Goal: Information Seeking & Learning: Learn about a topic

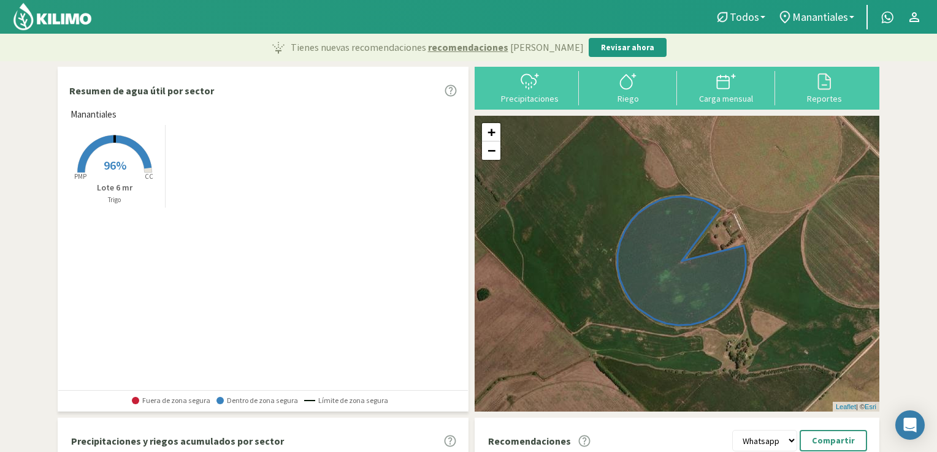
click at [842, 10] on span "Manantiales" at bounding box center [820, 16] width 56 height 13
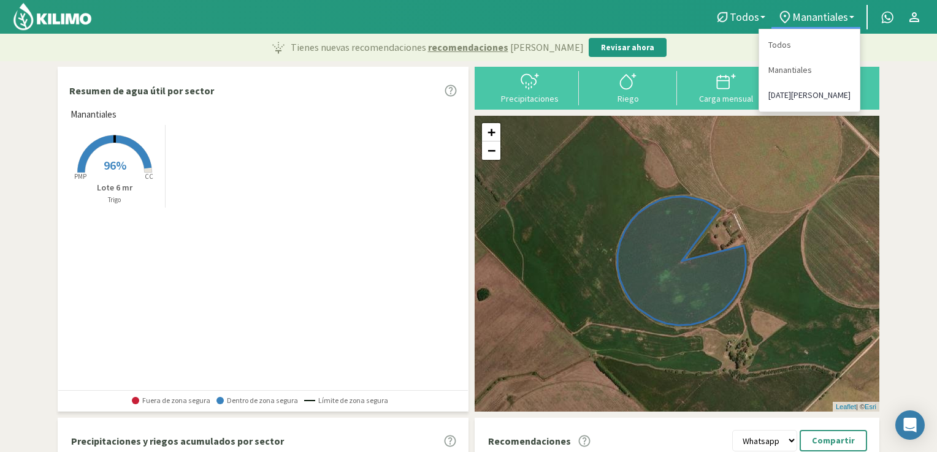
click at [801, 91] on link "[DATE][PERSON_NAME]" at bounding box center [809, 95] width 101 height 25
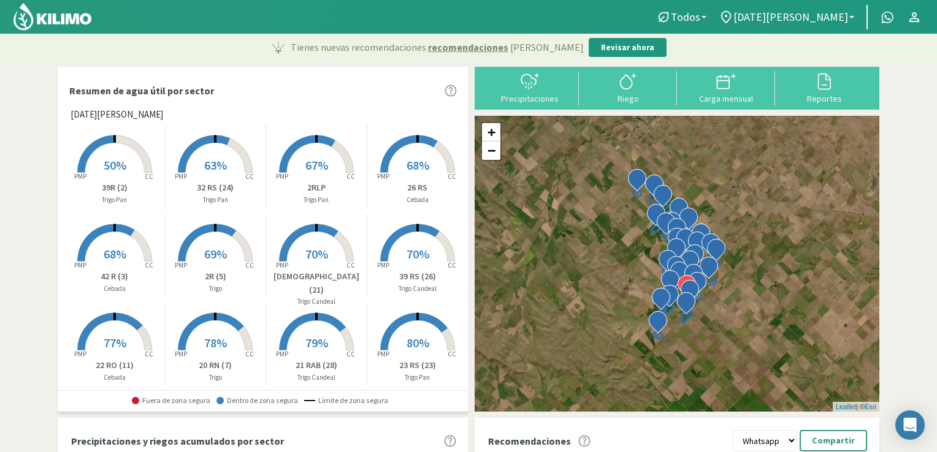
click at [115, 137] on icon at bounding box center [114, 153] width 74 height 37
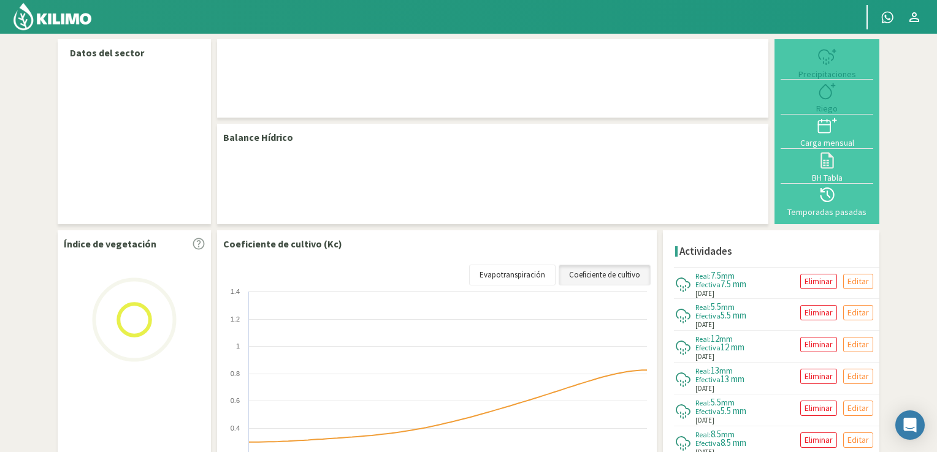
select select "1: Object"
select select "19: Object"
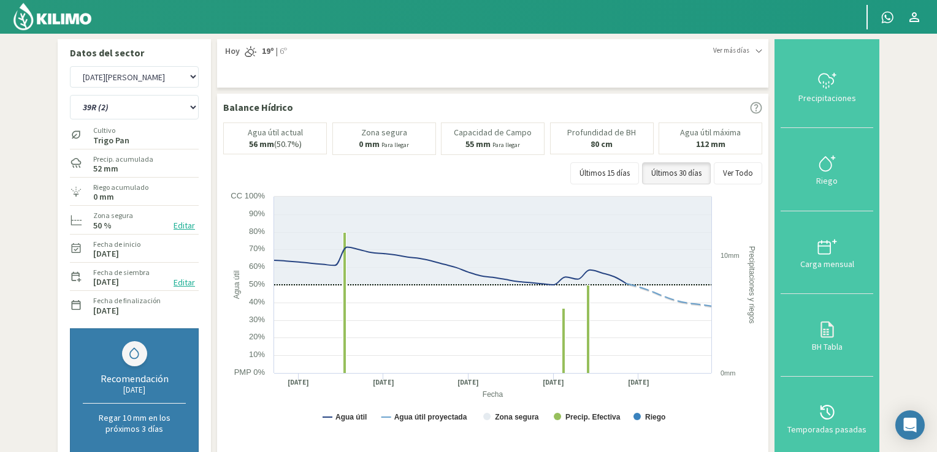
click at [75, 24] on img at bounding box center [52, 16] width 80 height 29
